Goal: Information Seeking & Learning: Learn about a topic

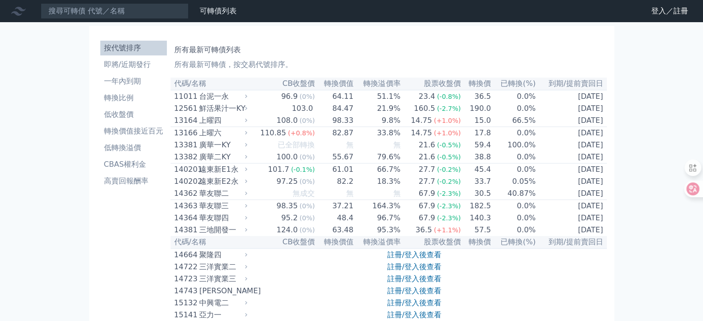
click at [656, 11] on link "登入／註冊" at bounding box center [670, 11] width 52 height 15
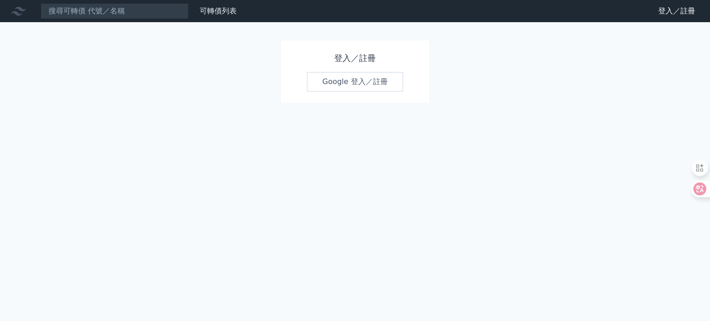
click at [384, 81] on link "Google 登入／註冊" at bounding box center [355, 81] width 96 height 19
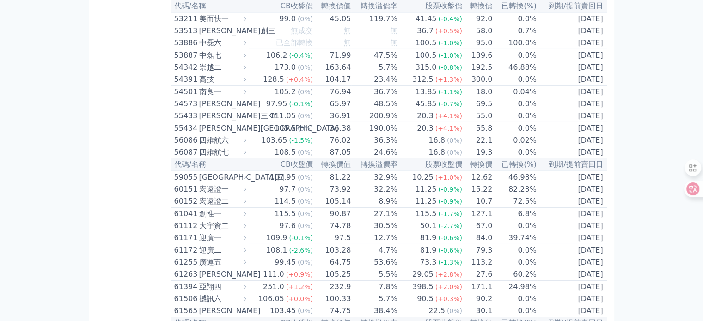
scroll to position [1742, 0]
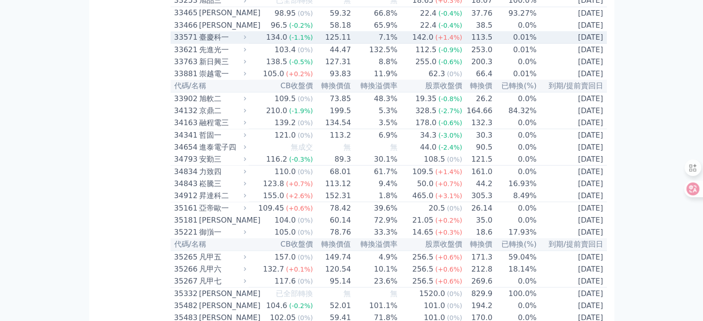
click at [280, 43] on div "134.0" at bounding box center [276, 36] width 25 height 11
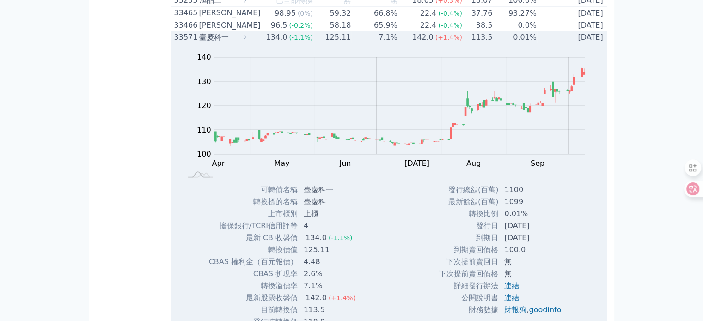
scroll to position [1973, 0]
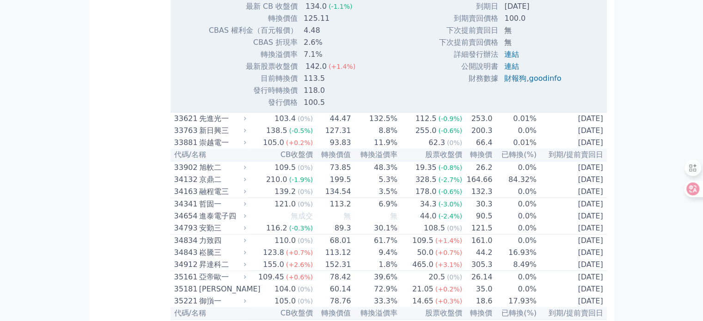
drag, startPoint x: 494, startPoint y: 123, endPoint x: 555, endPoint y: 134, distance: 62.0
click at [555, 85] on tbody "發行總額(百萬) 1100 最新餘額(百萬) 1099 轉換比例 0.01% 發行日 [DATE] 到期日 [DATE] 到期賣回價格 100.0 無 ," at bounding box center [504, 18] width 130 height 132
drag, startPoint x: 477, startPoint y: 147, endPoint x: 558, endPoint y: 141, distance: 81.1
click at [558, 24] on tr "到期賣回價格 100.0" at bounding box center [504, 18] width 130 height 12
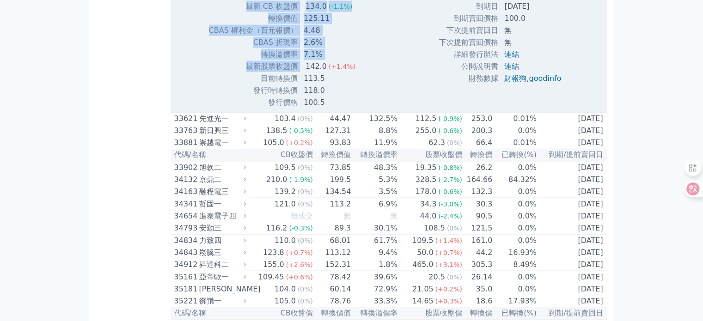
drag, startPoint x: 361, startPoint y: 201, endPoint x: 366, endPoint y: 188, distance: 13.3
click at [366, 109] on div "可轉債名稱 臺慶科一 轉換標的名稱 臺慶科 上市櫃別 上櫃 擔保銀行/TCRI信用評等 4 最新 CB 收盤價 134.0 (-1.1%) 轉換價值" at bounding box center [285, 30] width 177 height 156
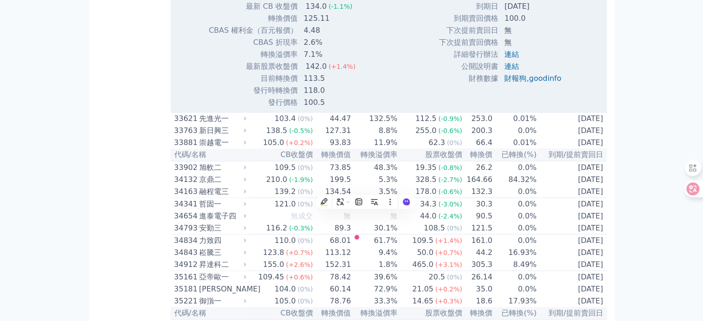
click at [284, 73] on td "最新股票收盤價" at bounding box center [253, 67] width 90 height 12
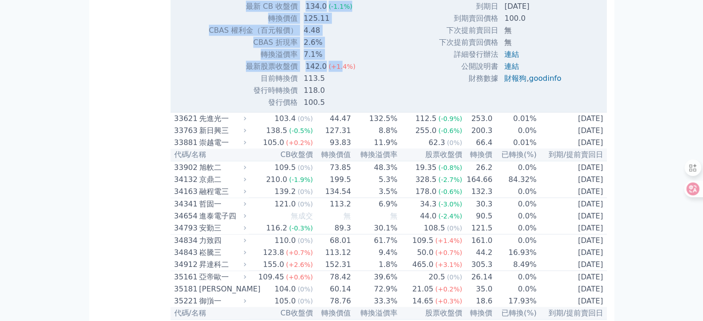
drag, startPoint x: 342, startPoint y: 194, endPoint x: 364, endPoint y: 199, distance: 22.8
click at [364, 109] on div "可轉債名稱 臺慶科一 轉換標的名稱 臺慶科 上市櫃別 上櫃 擔保銀行/TCRI信用評等 4 最新 CB 收盤價 134.0 (-1.1%) 轉換價值" at bounding box center [285, 30] width 177 height 156
click at [298, 85] on td "113.5" at bounding box center [330, 79] width 65 height 12
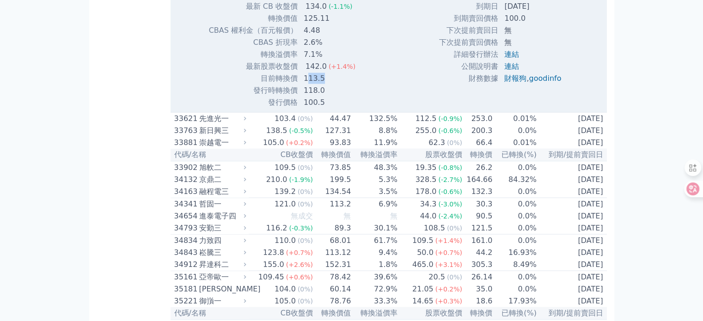
drag, startPoint x: 308, startPoint y: 198, endPoint x: 345, endPoint y: 206, distance: 38.2
click at [345, 85] on td "113.5" at bounding box center [330, 79] width 65 height 12
drag, startPoint x: 334, startPoint y: 211, endPoint x: 239, endPoint y: 214, distance: 94.3
drag, startPoint x: 239, startPoint y: 213, endPoint x: 337, endPoint y: 217, distance: 98.1
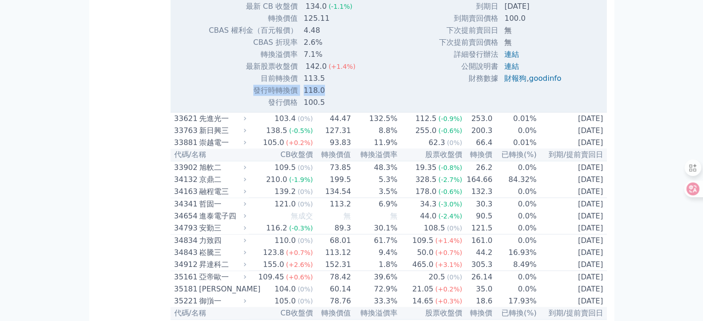
click at [337, 97] on tr "發行時轉換價 118.0" at bounding box center [285, 91] width 154 height 12
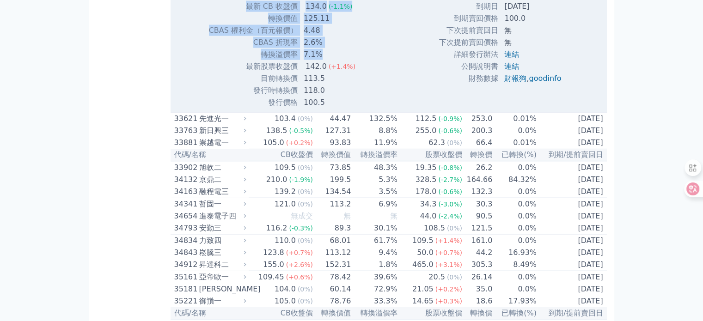
drag, startPoint x: 312, startPoint y: 134, endPoint x: 349, endPoint y: 174, distance: 54.9
click at [349, 109] on tbody "可轉債名稱 臺慶科一 轉換標的名稱 臺慶科 上市櫃別 上櫃 擔保銀行/TCRI信用評等 4 最新 CB 收盤價 134.0 (-1.1%)" at bounding box center [285, 30] width 154 height 156
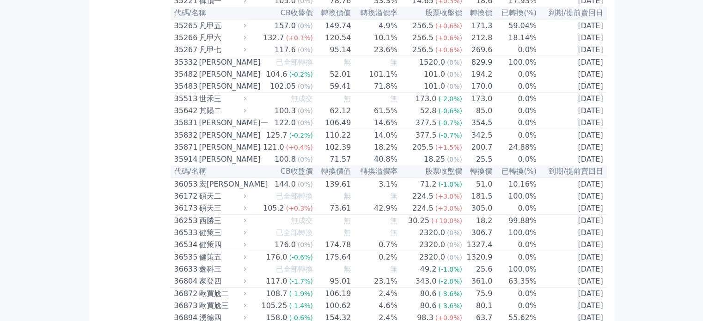
scroll to position [1973, 0]
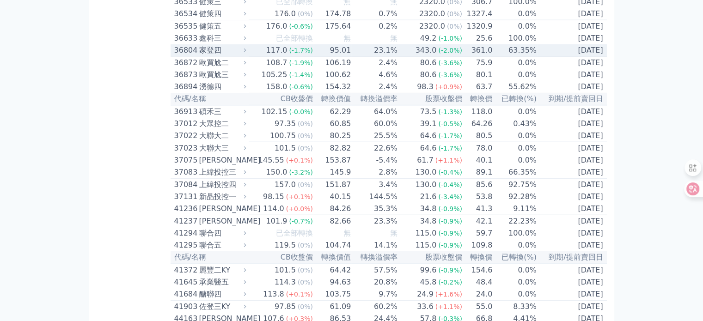
scroll to position [1768, 0]
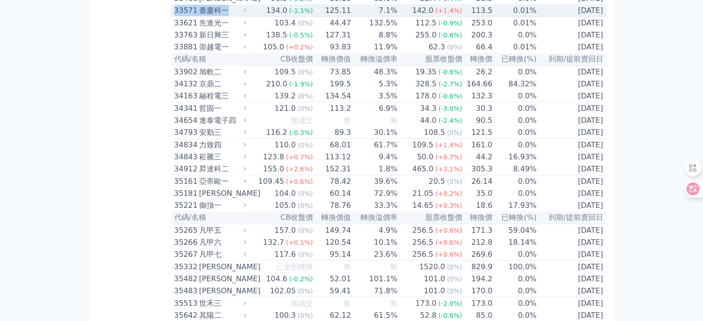
drag, startPoint x: 174, startPoint y: 134, endPoint x: 237, endPoint y: 137, distance: 62.9
click at [237, 16] on div "33571 臺慶科一" at bounding box center [208, 10] width 68 height 11
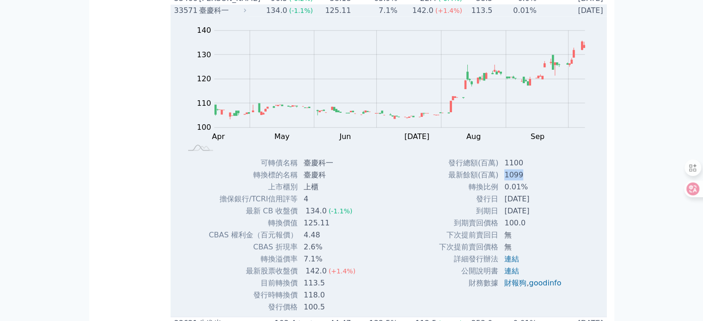
drag, startPoint x: 502, startPoint y: 302, endPoint x: 525, endPoint y: 299, distance: 22.4
click at [525, 181] on td "1099" at bounding box center [534, 175] width 70 height 12
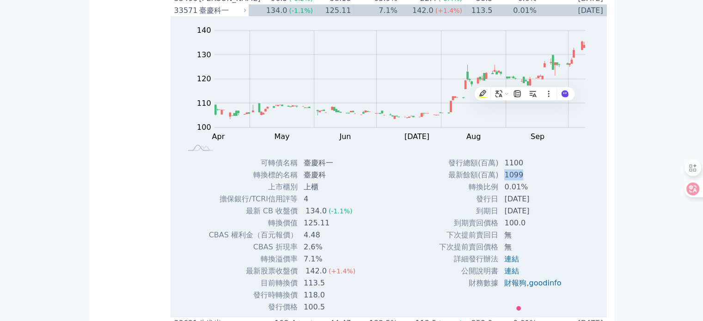
scroll to position [1999, 0]
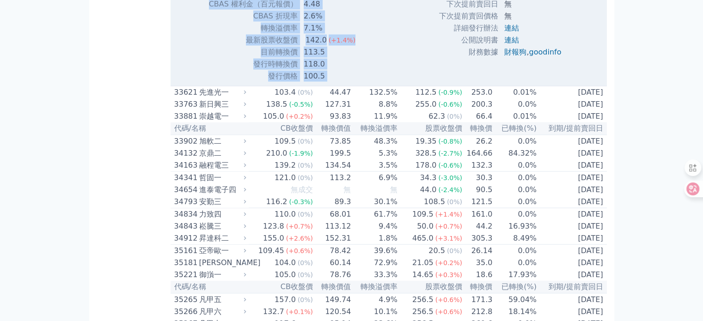
drag, startPoint x: 543, startPoint y: 111, endPoint x: 289, endPoint y: 115, distance: 253.7
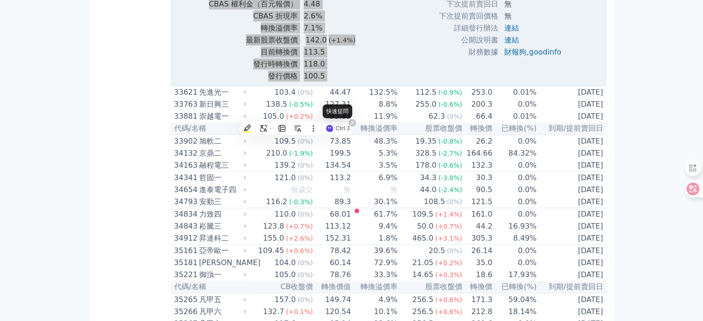
scroll to position [5789, 0]
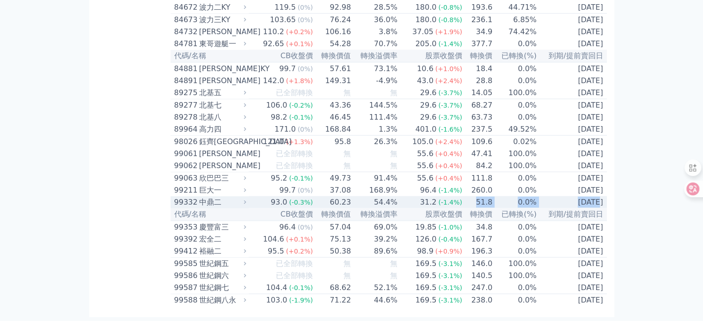
drag, startPoint x: 475, startPoint y: 200, endPoint x: 582, endPoint y: 193, distance: 107.5
click at [582, 196] on tr "99332 中鼎二 93.0 (-0.3%) 60.23 54.4% 31.2 (-1.4%) 51.8 0.0% 2027-07-23" at bounding box center [389, 202] width 436 height 12
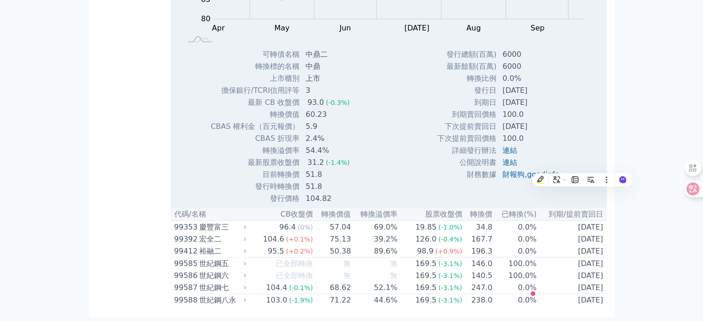
drag, startPoint x: 478, startPoint y: 196, endPoint x: 490, endPoint y: 195, distance: 12.1
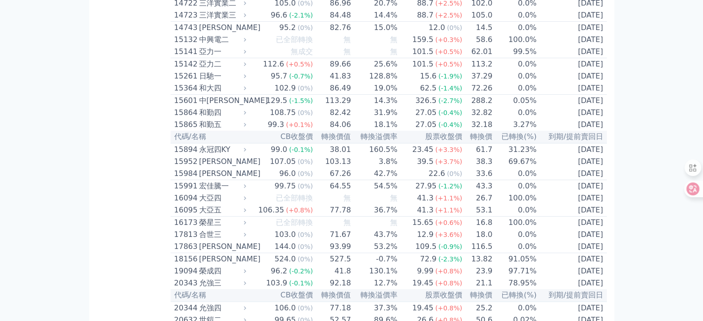
scroll to position [0, 0]
